Goal: Check status

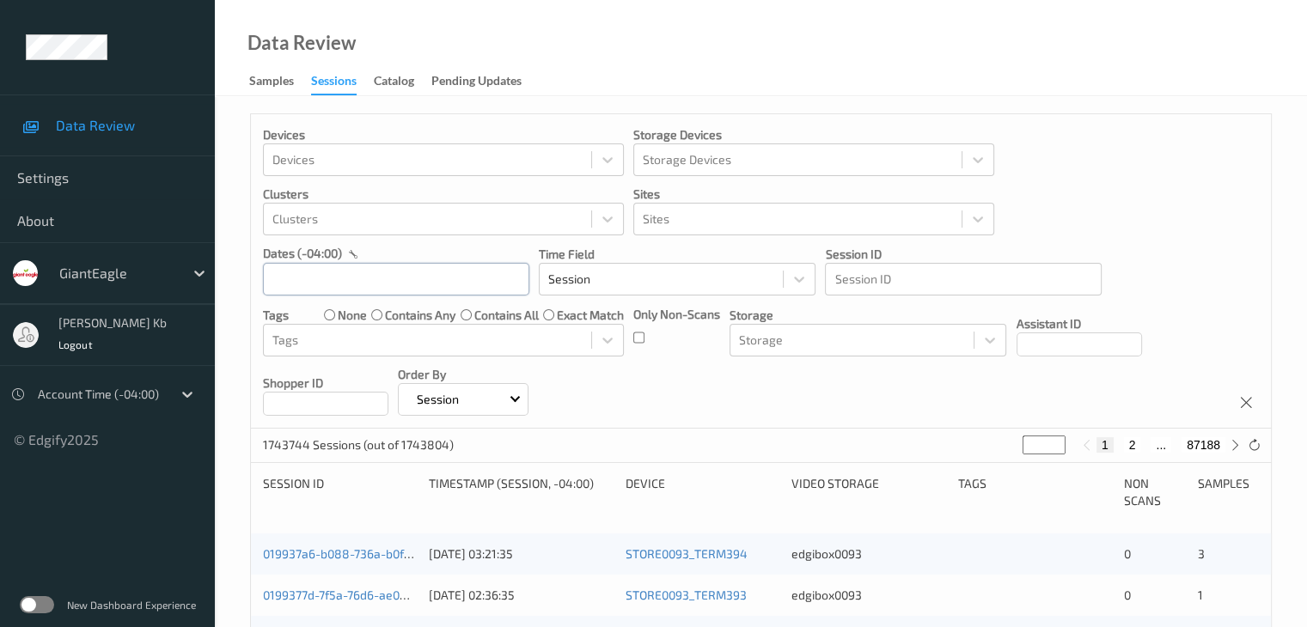
click at [330, 283] on input "text" at bounding box center [396, 279] width 266 height 33
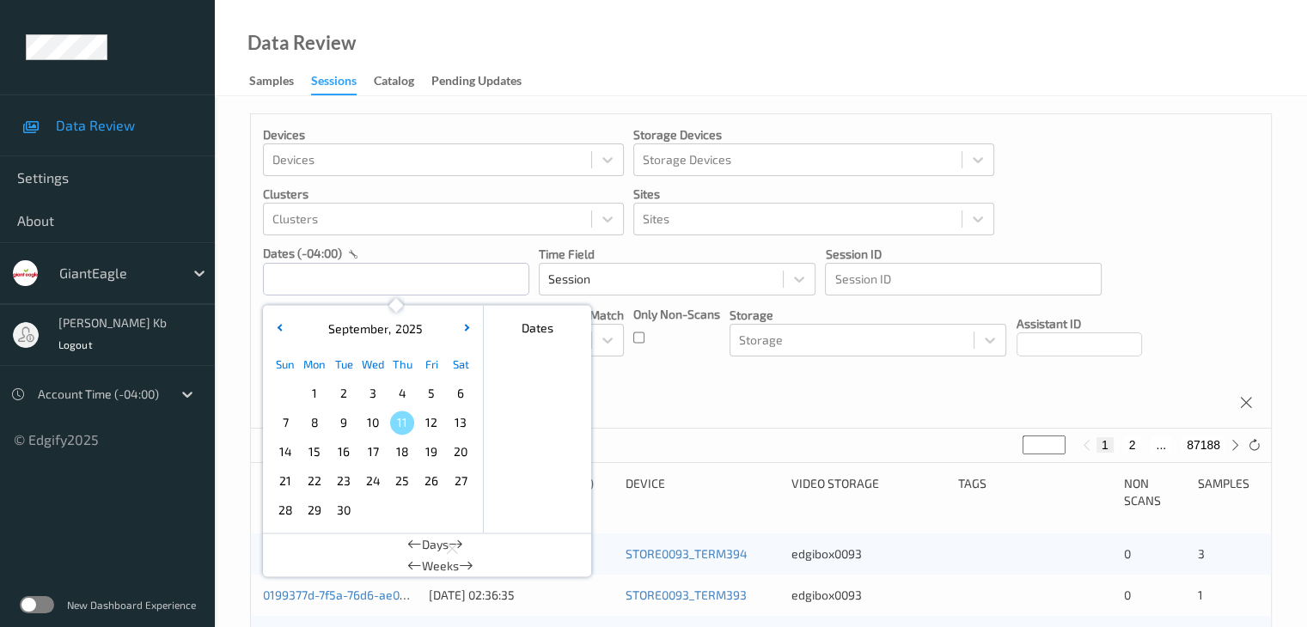
click at [309, 424] on span "8" at bounding box center [315, 423] width 24 height 24
click at [309, 425] on span "8" at bounding box center [315, 423] width 24 height 24
type input "[DATE] 00:00 -> [DATE] 23:59"
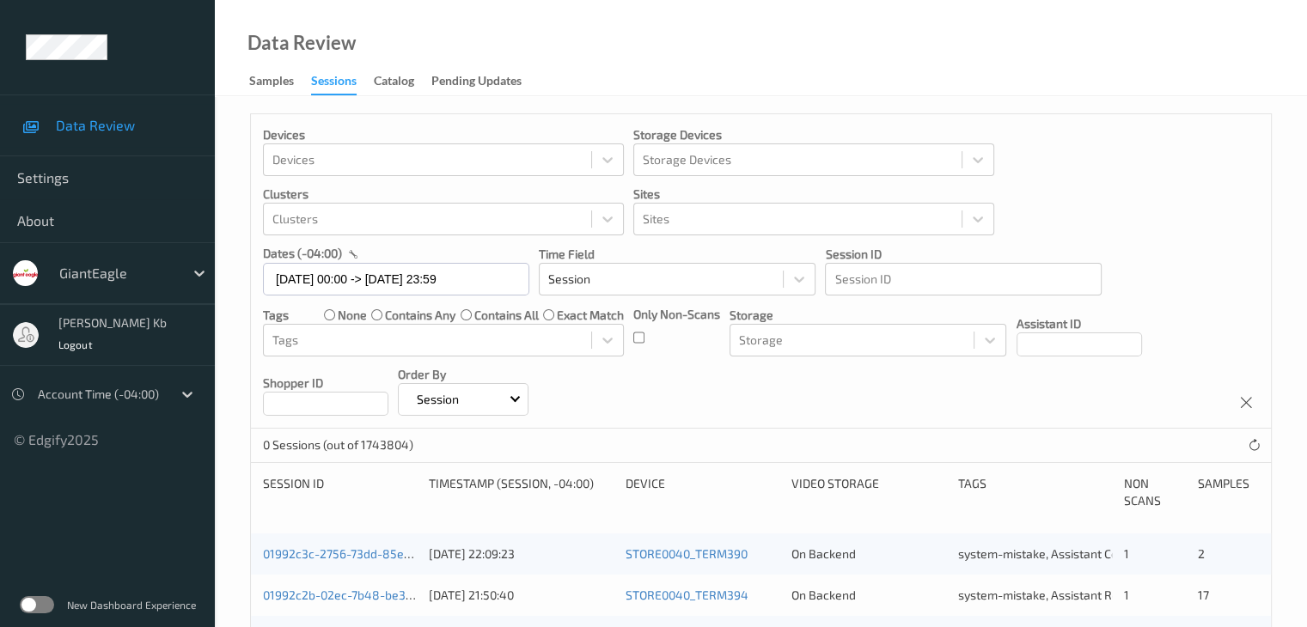
click at [752, 395] on div "Devices Devices Storage Devices Storage Devices Clusters Clusters Sites Sites d…" at bounding box center [761, 271] width 1020 height 315
